Goal: Find specific page/section: Find specific page/section

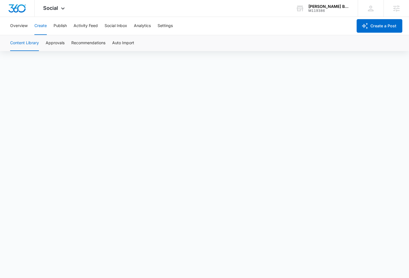
click at [63, 7] on icon at bounding box center [62, 8] width 7 height 7
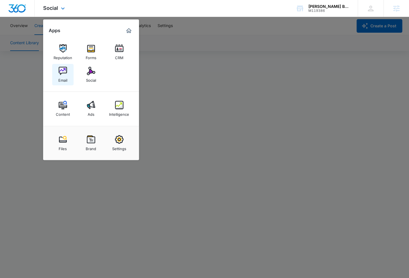
click at [67, 82] on div "Email" at bounding box center [62, 78] width 9 height 7
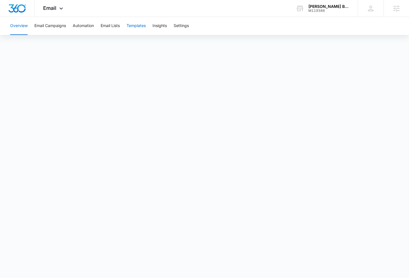
click at [136, 27] on button "Templates" at bounding box center [136, 26] width 19 height 18
click at [52, 7] on span "Email" at bounding box center [49, 8] width 13 height 6
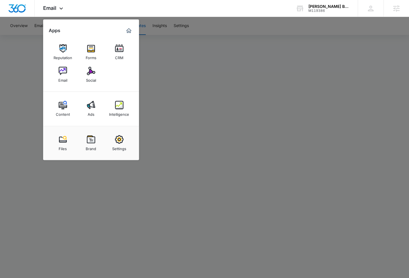
click at [186, 63] on div at bounding box center [204, 139] width 409 height 278
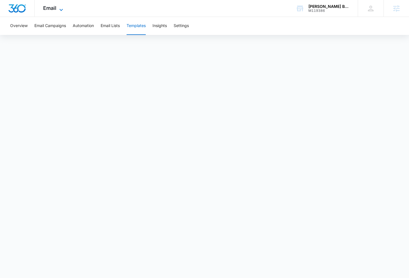
click at [54, 8] on span "Email" at bounding box center [49, 8] width 13 height 6
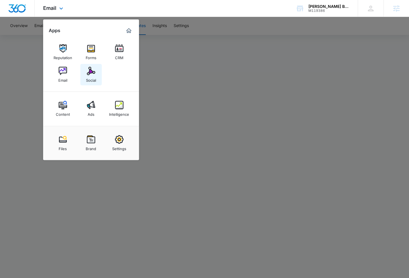
click at [86, 74] on link "Social" at bounding box center [90, 74] width 21 height 21
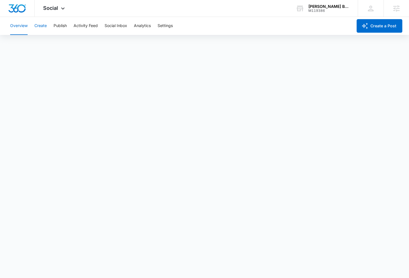
click at [36, 25] on button "Create" at bounding box center [40, 26] width 12 height 18
